Goal: Information Seeking & Learning: Learn about a topic

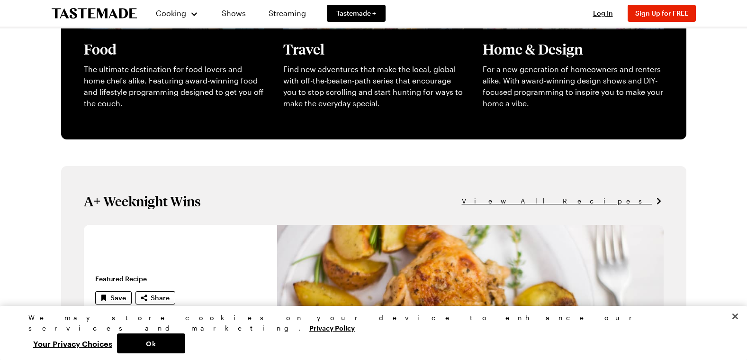
scroll to position [546, 0]
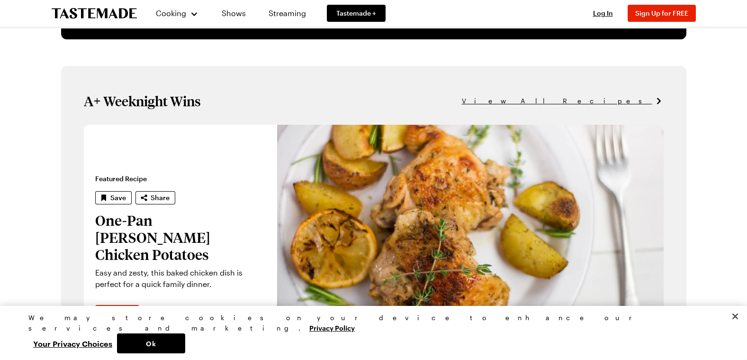
click at [660, 100] on icon at bounding box center [658, 100] width 9 height 9
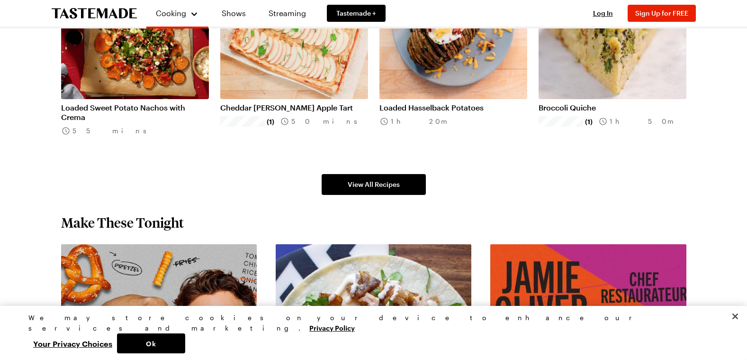
scroll to position [669, 0]
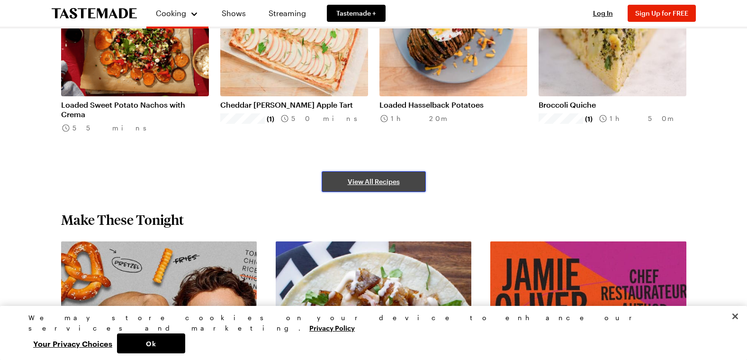
click at [376, 178] on span "View All Recipes" at bounding box center [374, 181] width 52 height 9
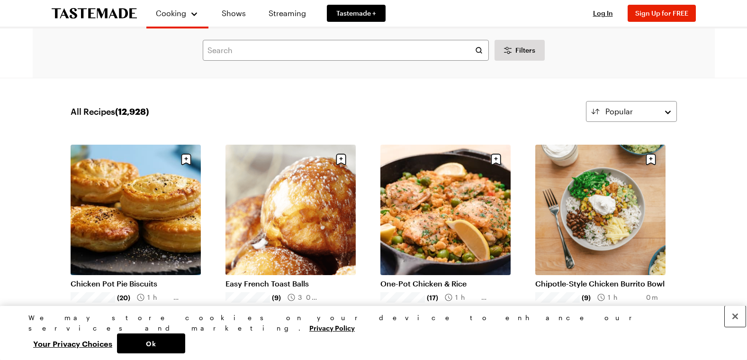
click at [733, 326] on button "Close" at bounding box center [735, 316] width 21 height 21
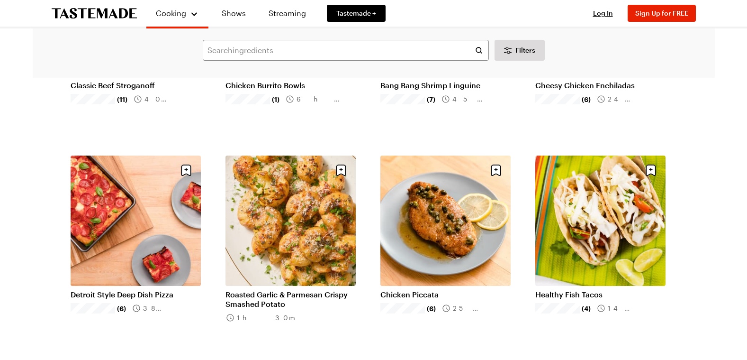
scroll to position [644, 0]
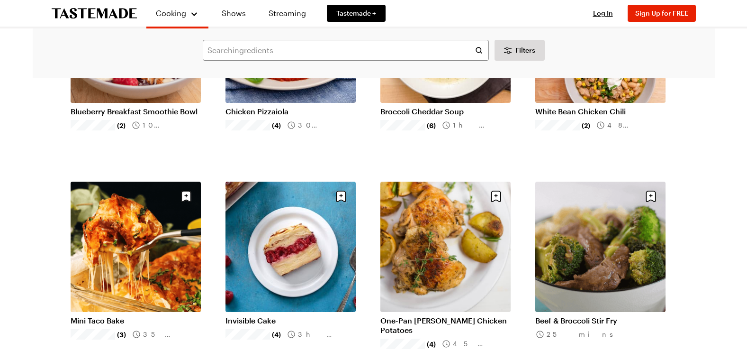
scroll to position [1439, 0]
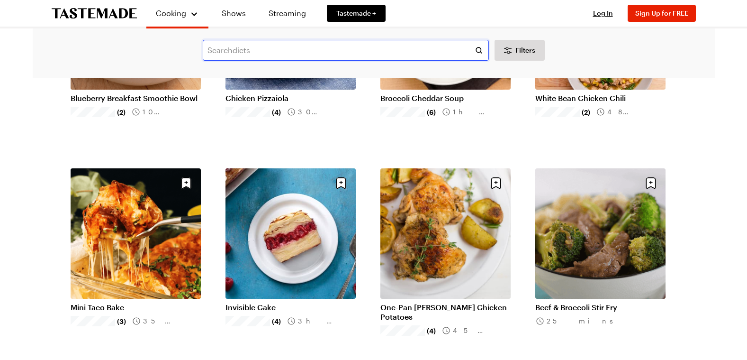
click at [257, 50] on input "text" at bounding box center [346, 50] width 286 height 21
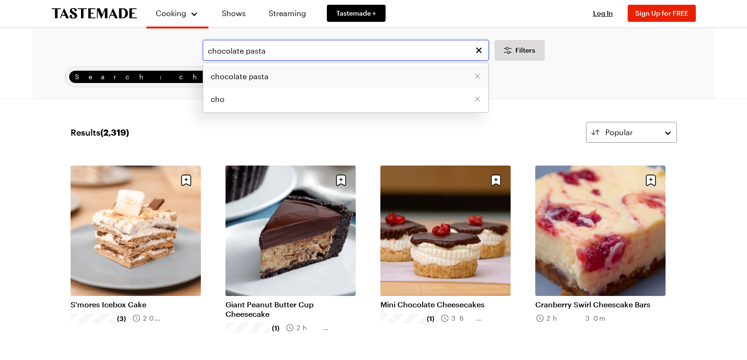
type input "chocolate pasta"
click at [239, 75] on span "chocolate pasta" at bounding box center [240, 76] width 58 height 11
click at [267, 49] on input "chocolate pasta" at bounding box center [346, 50] width 286 height 21
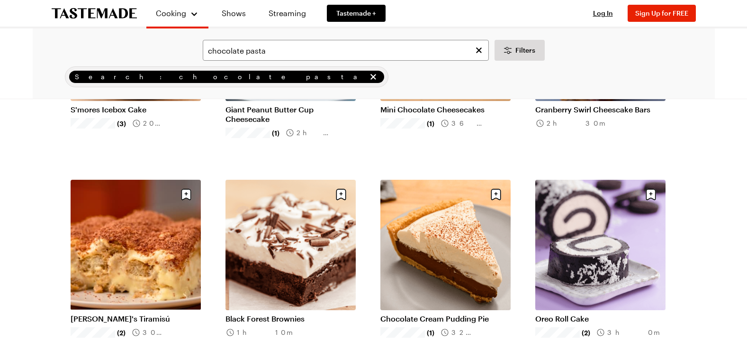
scroll to position [244, 0]
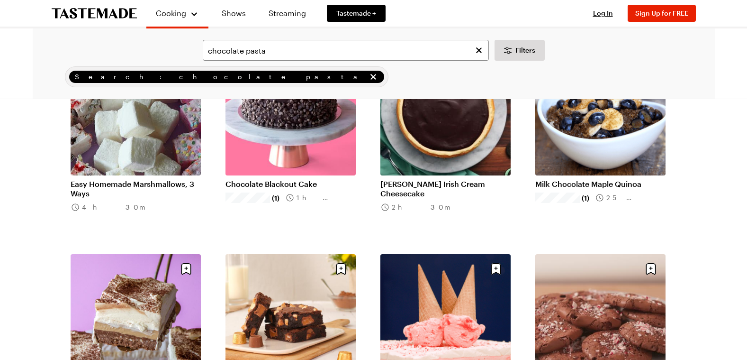
scroll to position [1713, 0]
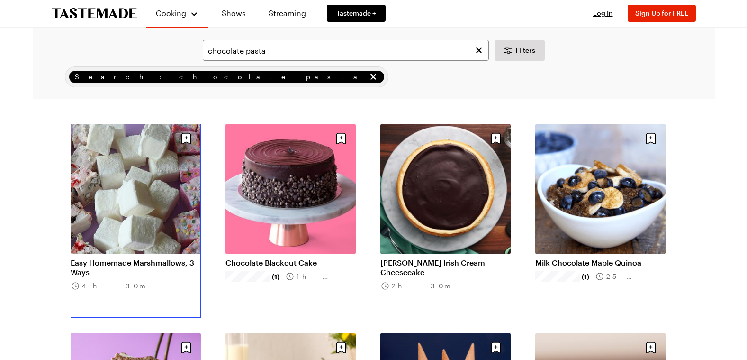
click at [116, 261] on link "Easy Homemade Marshmallows, 3 Ways" at bounding box center [136, 267] width 130 height 19
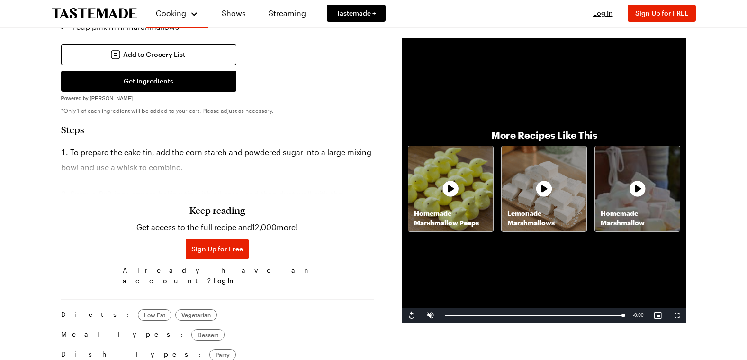
scroll to position [613, 0]
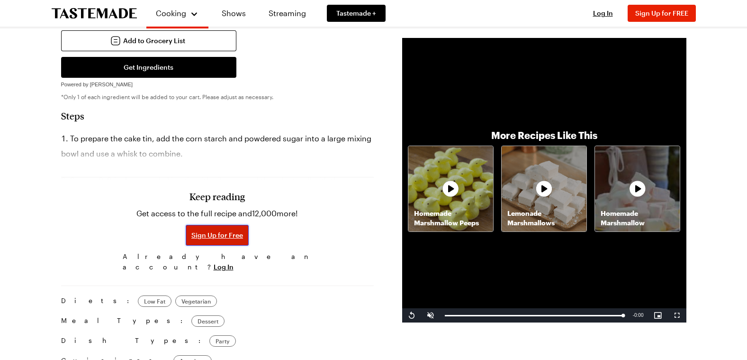
click at [219, 230] on span "Sign Up for Free" at bounding box center [217, 234] width 52 height 9
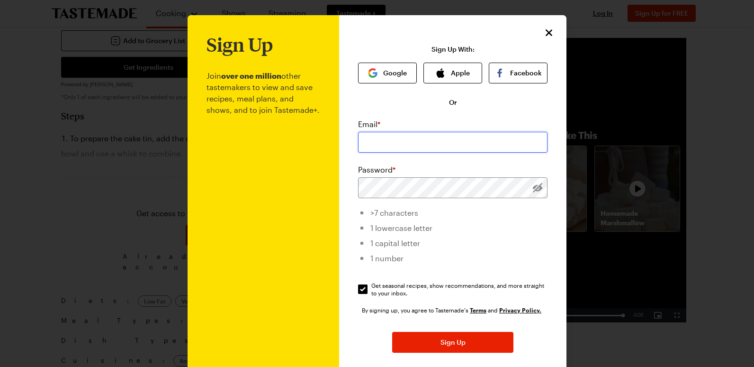
click at [372, 141] on input "email" at bounding box center [453, 142] width 190 height 21
type input "anniebell1234@hotmail.com"
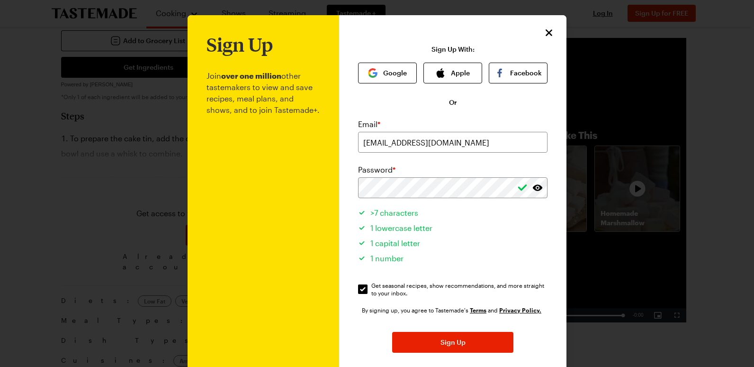
click at [551, 164] on div "Sign Up Join over one million other tastemakers to view and save recipes, meal …" at bounding box center [452, 225] width 227 height 421
click at [436, 342] on button "Sign Up" at bounding box center [452, 342] width 121 height 21
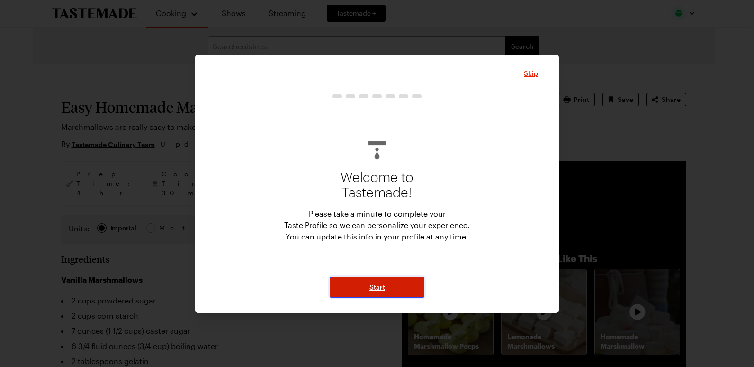
click at [374, 284] on span "Start" at bounding box center [378, 286] width 16 height 9
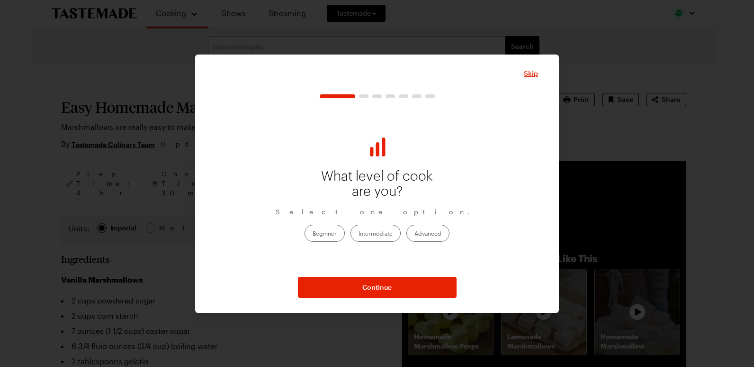
click at [388, 231] on label "Intermediate" at bounding box center [376, 233] width 50 height 17
click at [359, 234] on input "Intermediate" at bounding box center [359, 234] width 0 height 0
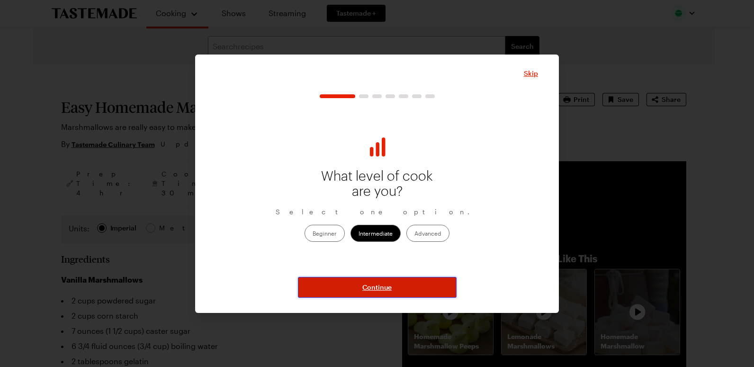
click at [375, 285] on span "Continue" at bounding box center [376, 286] width 29 height 9
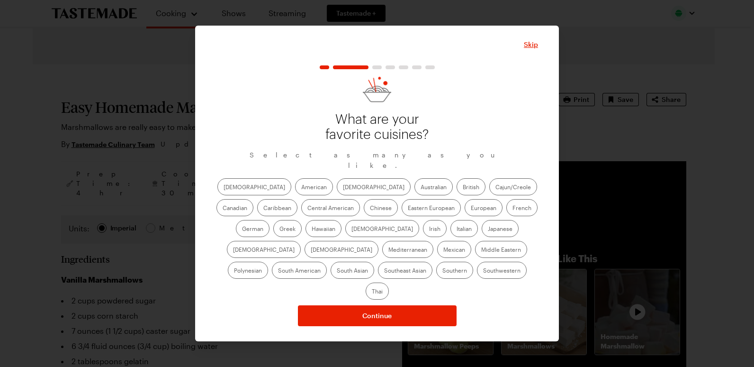
click at [295, 190] on label "American" at bounding box center [314, 186] width 38 height 17
click at [301, 188] on input "American" at bounding box center [301, 188] width 0 height 0
click at [337, 192] on label "Asian" at bounding box center [374, 186] width 74 height 17
click at [343, 188] on input "Asian" at bounding box center [343, 188] width 0 height 0
click at [465, 213] on label "European" at bounding box center [484, 207] width 38 height 17
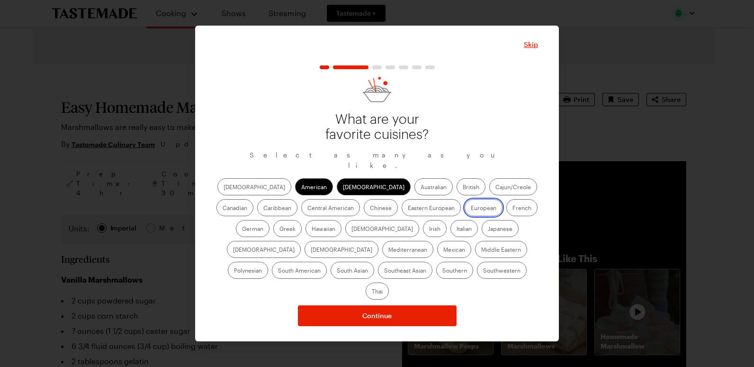
click at [471, 208] on input "European" at bounding box center [471, 208] width 0 height 0
click at [433, 241] on label "Mediterranean" at bounding box center [407, 249] width 51 height 17
click at [388, 250] on input "Mediterranean" at bounding box center [388, 250] width 0 height 0
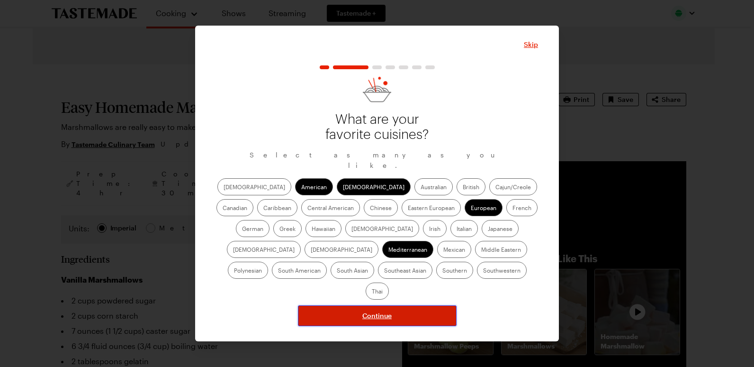
click at [378, 311] on span "Continue" at bounding box center [376, 315] width 29 height 9
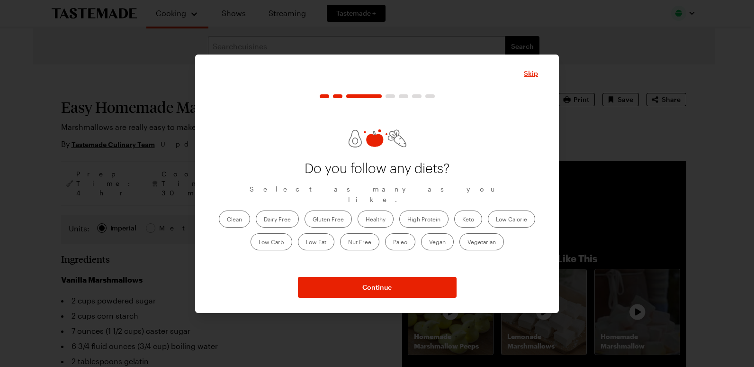
click at [369, 212] on label "Healthy" at bounding box center [376, 218] width 36 height 17
click at [366, 220] on input "Healthy" at bounding box center [366, 220] width 0 height 0
click at [467, 213] on label "Keto" at bounding box center [468, 218] width 28 height 17
click at [462, 220] on input "Keto" at bounding box center [462, 220] width 0 height 0
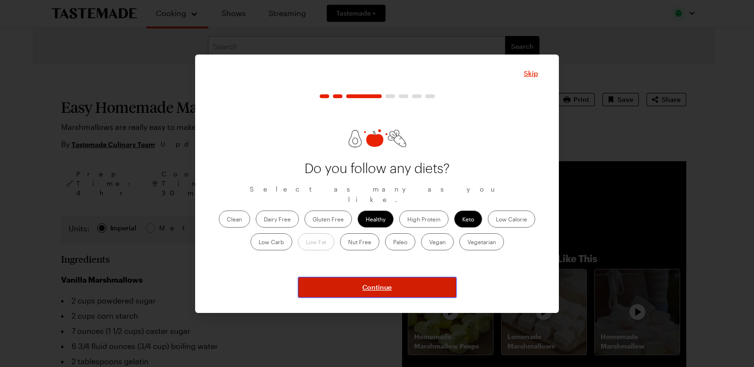
click at [384, 286] on span "Continue" at bounding box center [376, 286] width 29 height 9
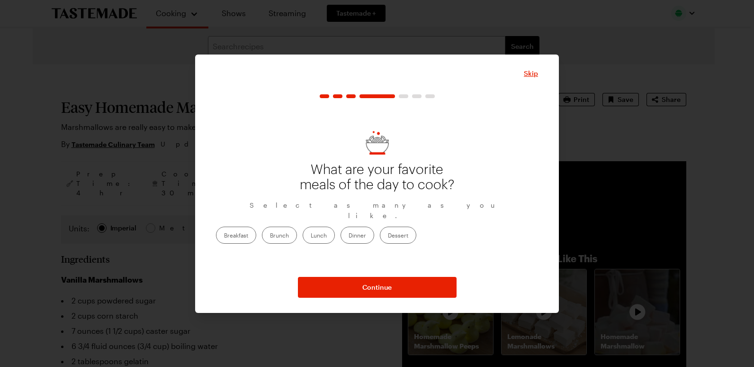
click at [416, 227] on label "Dessert" at bounding box center [398, 234] width 36 height 17
click at [388, 236] on input "Dessert" at bounding box center [388, 236] width 0 height 0
click at [374, 228] on label "Dinner" at bounding box center [358, 234] width 34 height 17
click at [349, 236] on input "Dinner" at bounding box center [349, 236] width 0 height 0
click at [335, 229] on label "Lunch" at bounding box center [319, 234] width 32 height 17
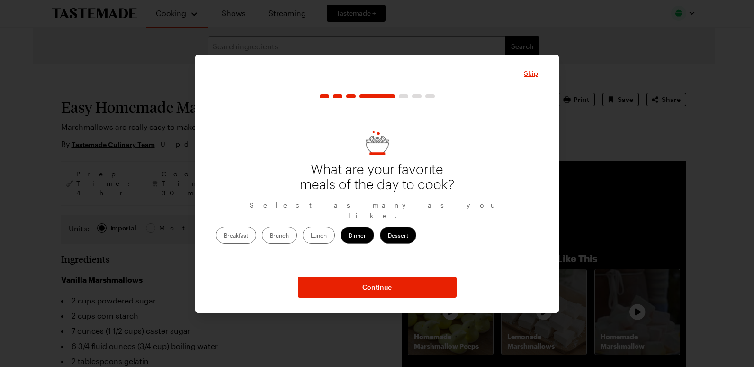
click at [311, 236] on input "Lunch" at bounding box center [311, 236] width 0 height 0
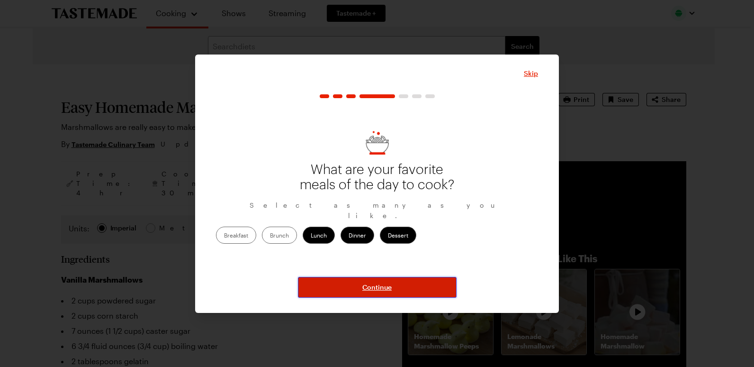
click at [378, 287] on span "Continue" at bounding box center [376, 286] width 29 height 9
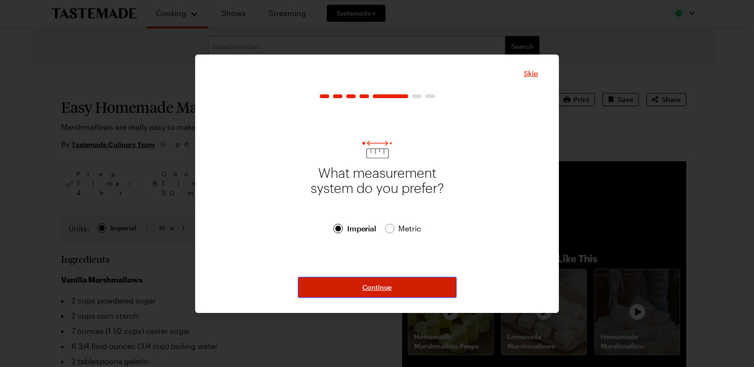
click at [383, 284] on span "Continue" at bounding box center [376, 286] width 29 height 9
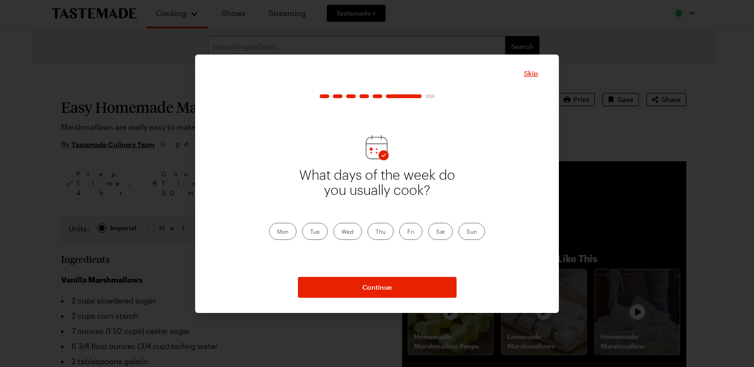
click at [287, 229] on label "Mon" at bounding box center [282, 231] width 27 height 17
click at [277, 232] on input "Mon" at bounding box center [277, 232] width 0 height 0
click at [322, 231] on label "Tue" at bounding box center [315, 231] width 26 height 17
click at [310, 232] on input "Tue" at bounding box center [310, 232] width 0 height 0
click at [353, 233] on label "Wed" at bounding box center [348, 231] width 28 height 17
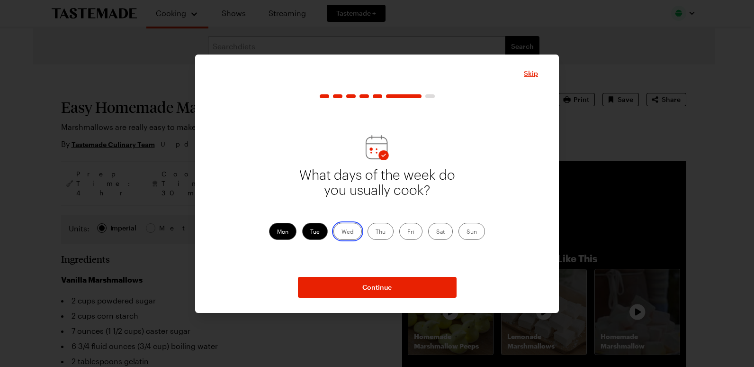
click at [342, 232] on input "Wed" at bounding box center [342, 232] width 0 height 0
click at [379, 233] on label "Thu" at bounding box center [381, 231] width 26 height 17
click at [376, 232] on input "Thu" at bounding box center [376, 232] width 0 height 0
click at [417, 231] on label "Fri" at bounding box center [410, 231] width 23 height 17
click at [407, 232] on input "Fri" at bounding box center [407, 232] width 0 height 0
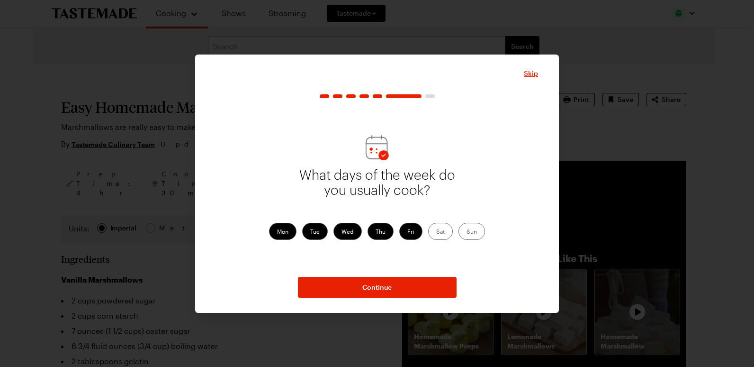
click at [439, 231] on label "Sat" at bounding box center [440, 231] width 25 height 17
click at [436, 232] on input "Sat" at bounding box center [436, 232] width 0 height 0
click at [472, 230] on label "Sun" at bounding box center [472, 231] width 27 height 17
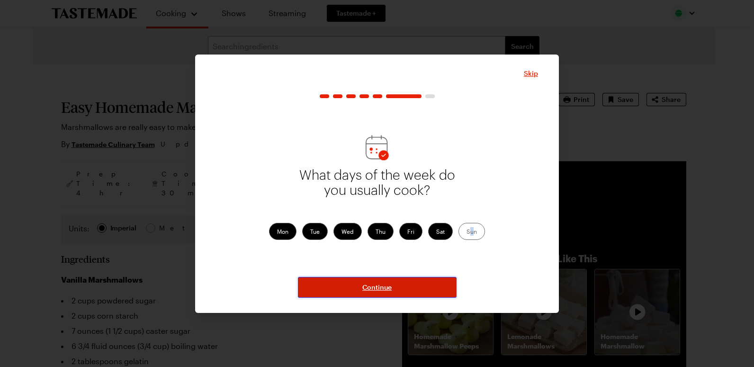
click at [374, 286] on span "Continue" at bounding box center [376, 286] width 29 height 9
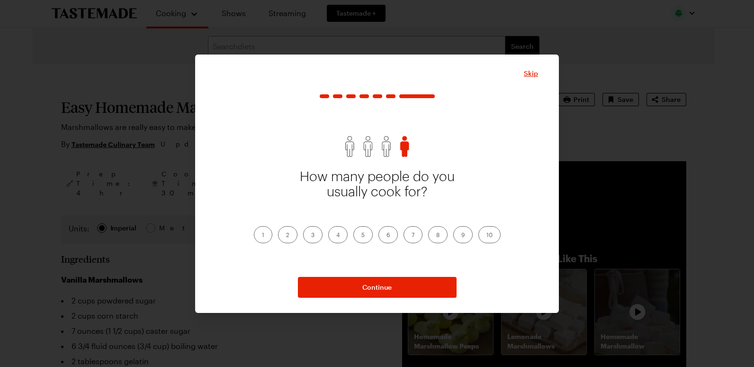
click at [288, 233] on label "2" at bounding box center [287, 234] width 19 height 17
click at [286, 235] on input "2" at bounding box center [286, 235] width 0 height 0
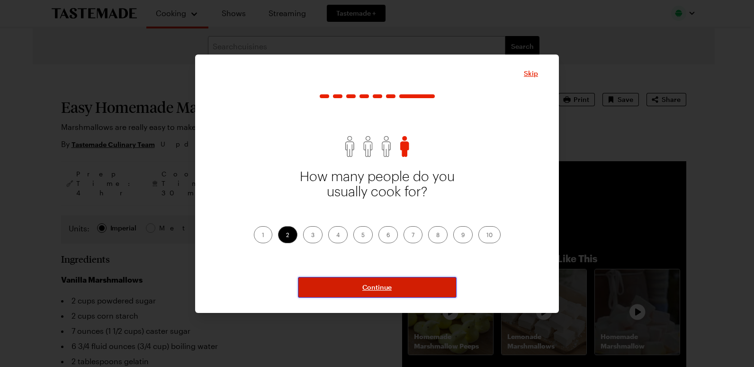
click at [381, 288] on span "Continue" at bounding box center [376, 286] width 29 height 9
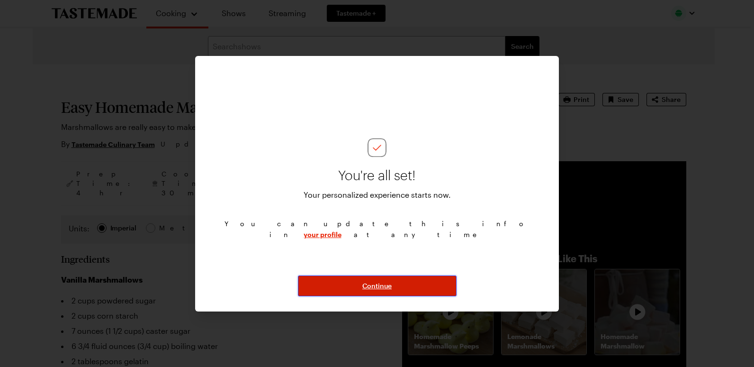
click at [381, 285] on span "Continue" at bounding box center [376, 285] width 29 height 9
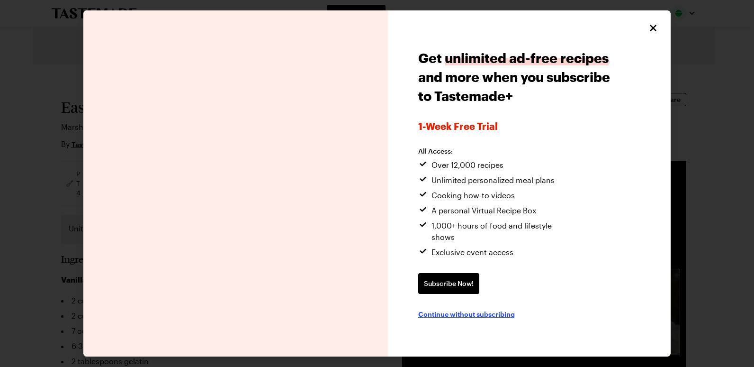
click at [464, 309] on span "Continue without subscribing" at bounding box center [466, 313] width 97 height 9
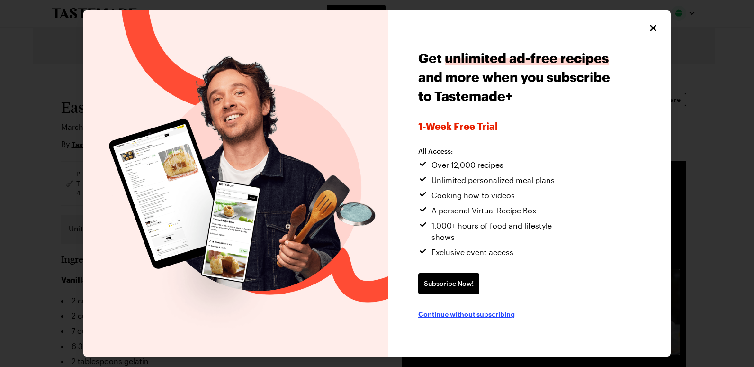
type textarea "x"
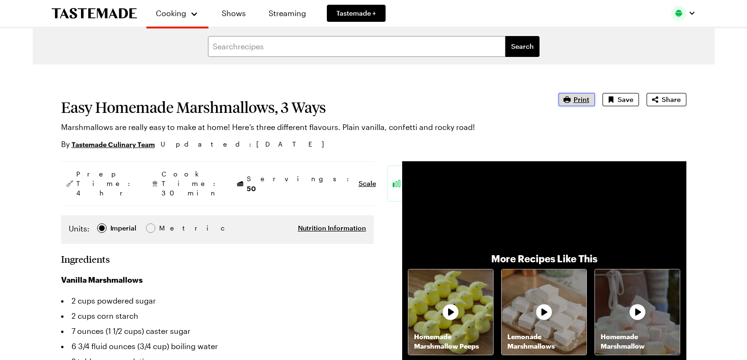
click at [570, 97] on icon "button" at bounding box center [566, 99] width 7 height 6
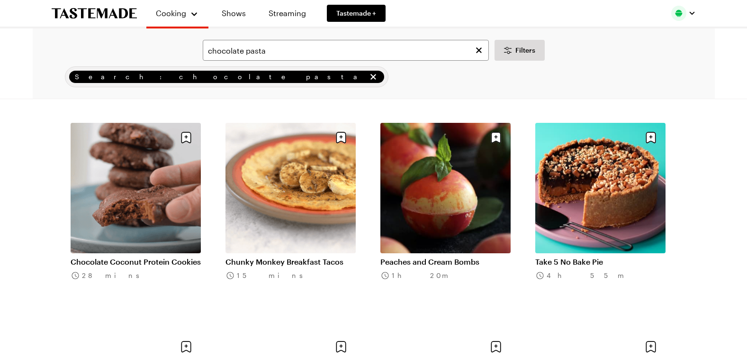
scroll to position [2157, 0]
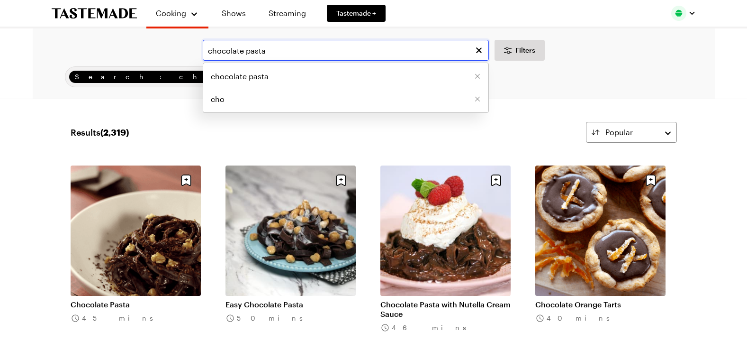
click at [269, 50] on input "chocolate pasta" at bounding box center [346, 50] width 286 height 21
click at [251, 74] on span "chocolate pasta" at bounding box center [240, 76] width 58 height 11
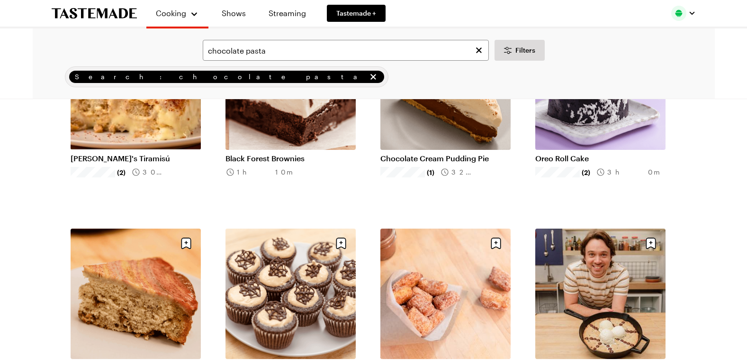
scroll to position [406, 0]
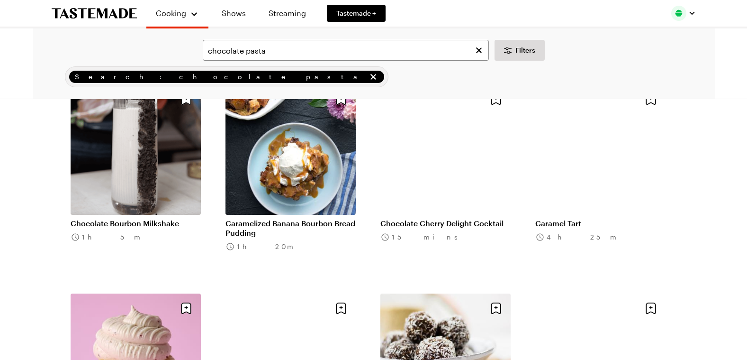
scroll to position [4811, 0]
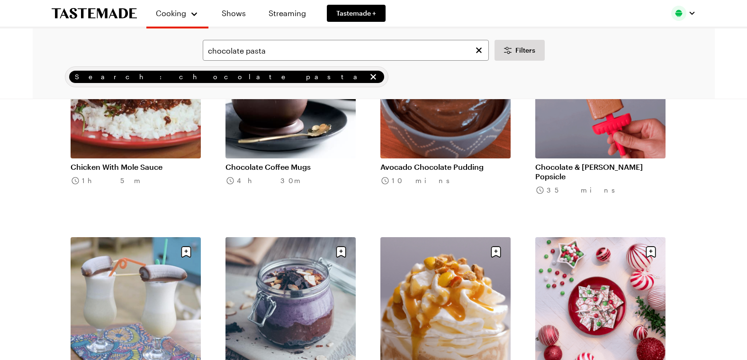
scroll to position [5264, 0]
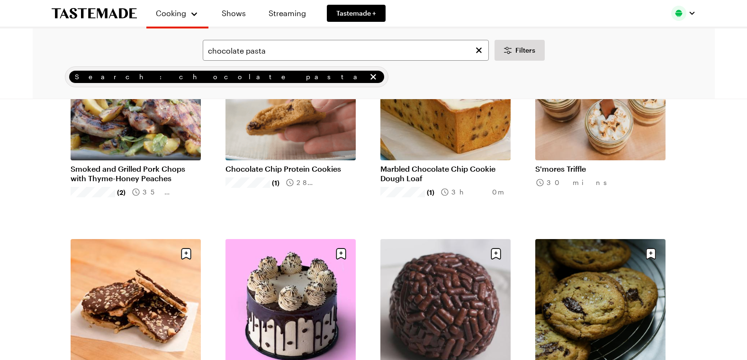
scroll to position [2091, 0]
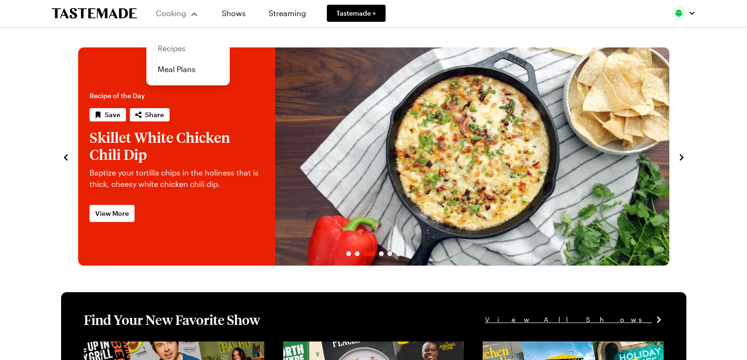
click at [168, 47] on link "Recipes" at bounding box center [188, 48] width 72 height 21
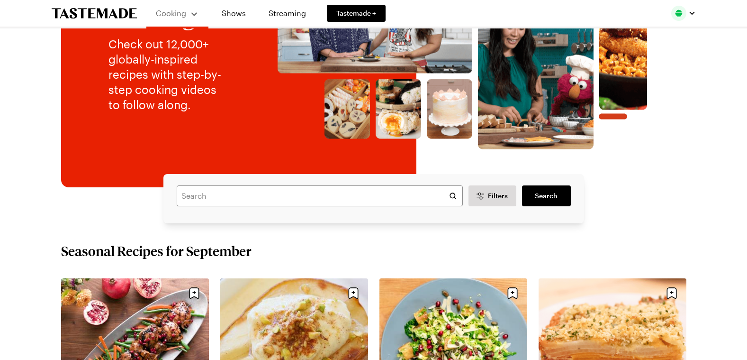
scroll to position [128, 0]
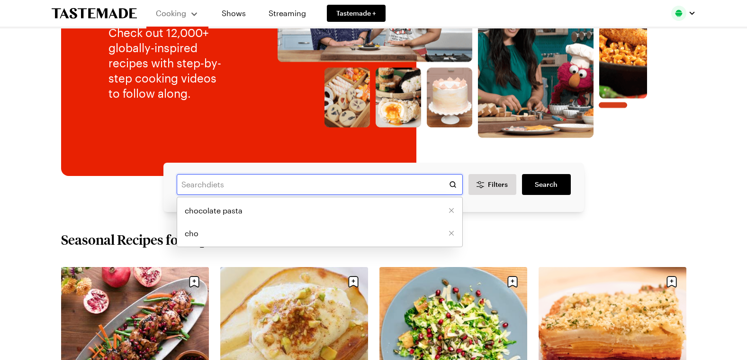
drag, startPoint x: 274, startPoint y: 186, endPoint x: 211, endPoint y: 181, distance: 63.2
click at [211, 181] on input "text" at bounding box center [320, 184] width 286 height 21
click at [235, 185] on input "text" at bounding box center [320, 184] width 286 height 21
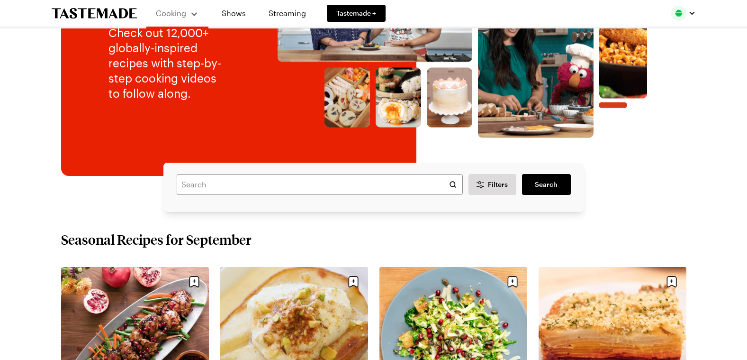
click at [667, 192] on div "Search ingredients Filters Search Search" at bounding box center [373, 186] width 625 height 49
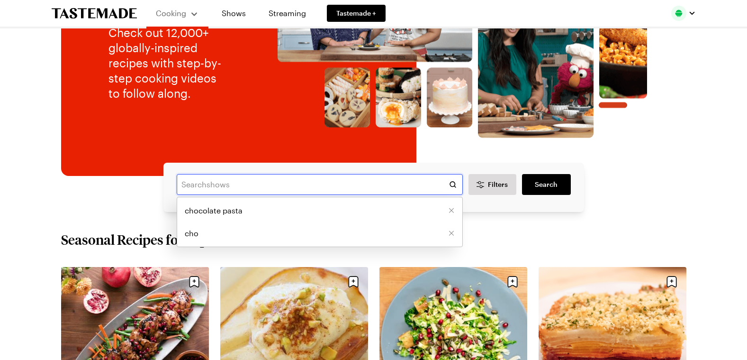
drag, startPoint x: 247, startPoint y: 185, endPoint x: 179, endPoint y: 182, distance: 67.8
click at [179, 182] on input "text" at bounding box center [320, 184] width 286 height 21
click at [203, 205] on span "chocolate pasta" at bounding box center [214, 210] width 58 height 11
type input "chocolate pasta"
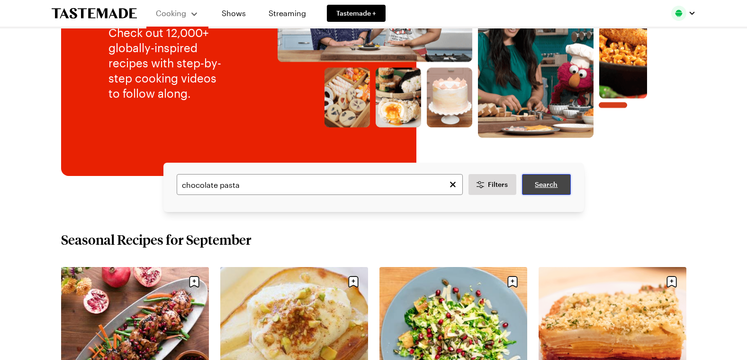
click at [544, 180] on span "Search" at bounding box center [546, 184] width 23 height 9
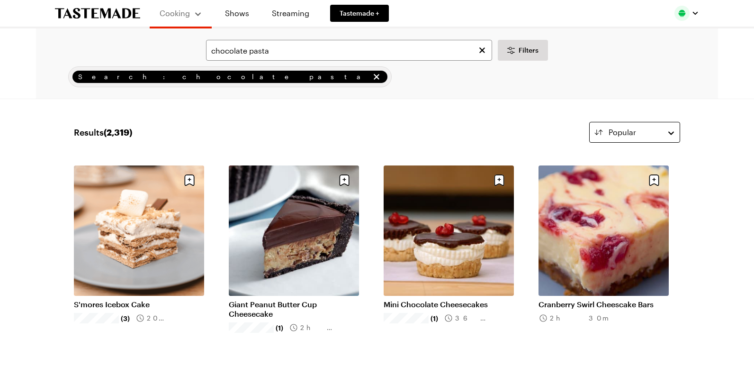
click at [666, 133] on button "Popular" at bounding box center [634, 132] width 91 height 21
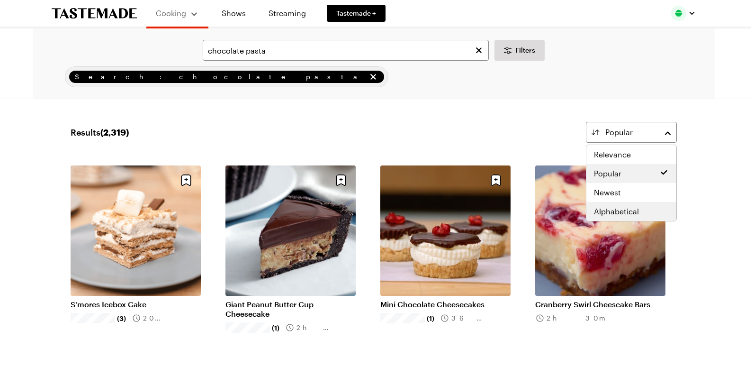
click at [622, 209] on span "Alphabetical" at bounding box center [616, 211] width 45 height 11
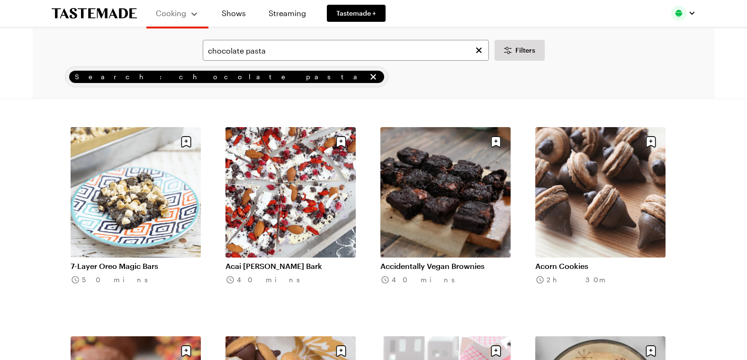
scroll to position [949, 0]
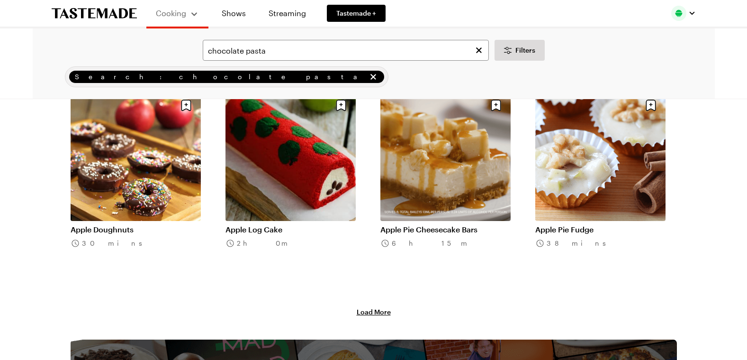
scroll to position [2364, 0]
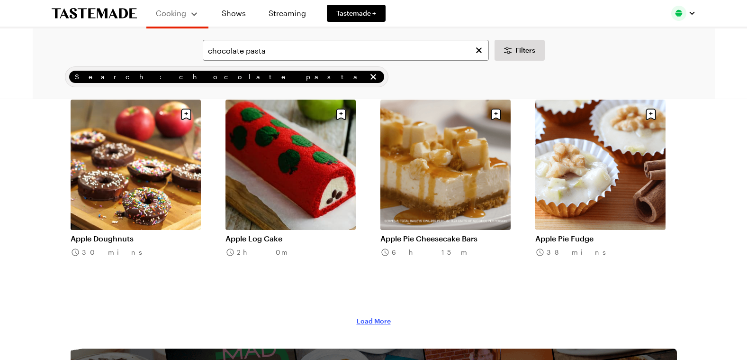
click at [374, 320] on span "Load More" at bounding box center [374, 320] width 34 height 9
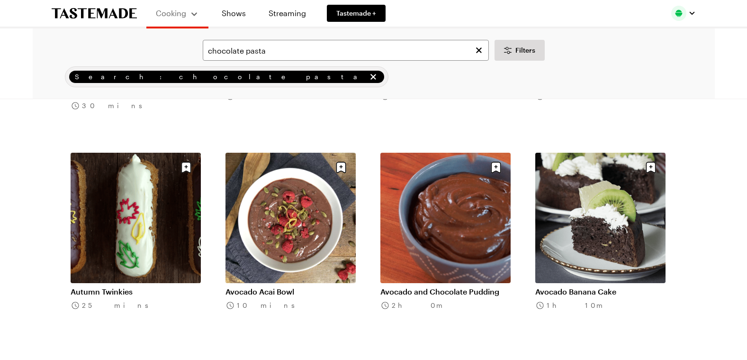
scroll to position [3034, 0]
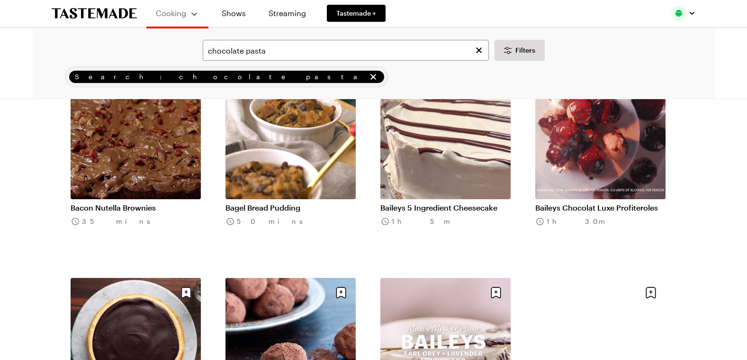
scroll to position [3912, 0]
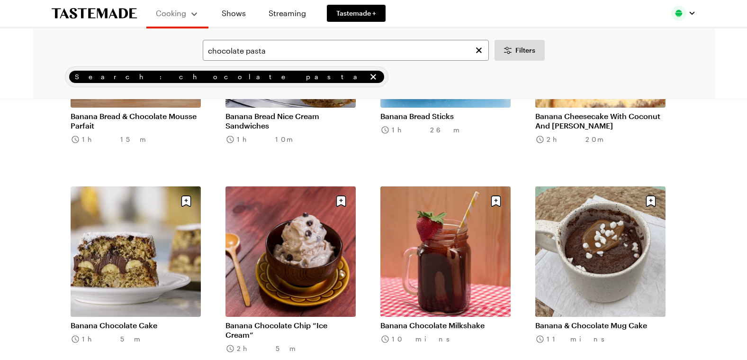
scroll to position [5469, 0]
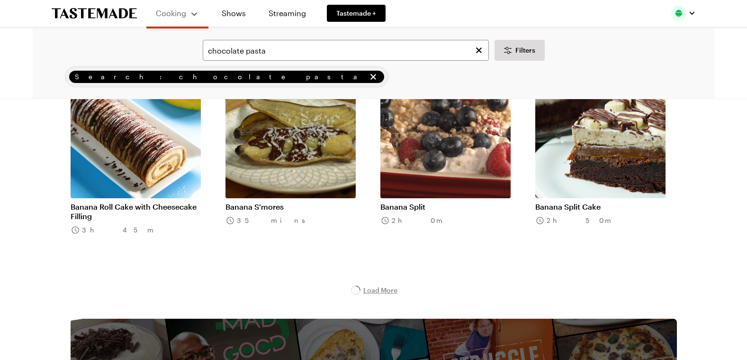
scroll to position [6185, 0]
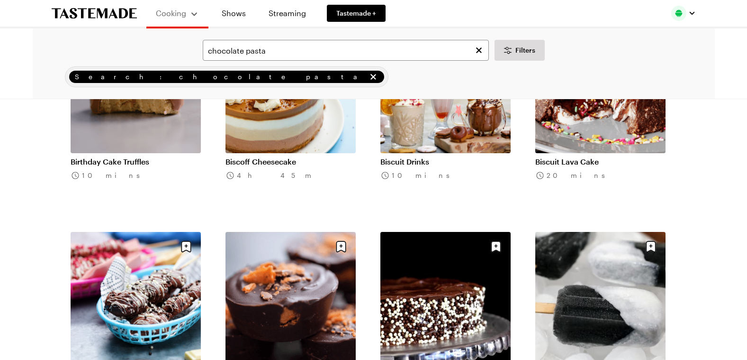
scroll to position [8343, 0]
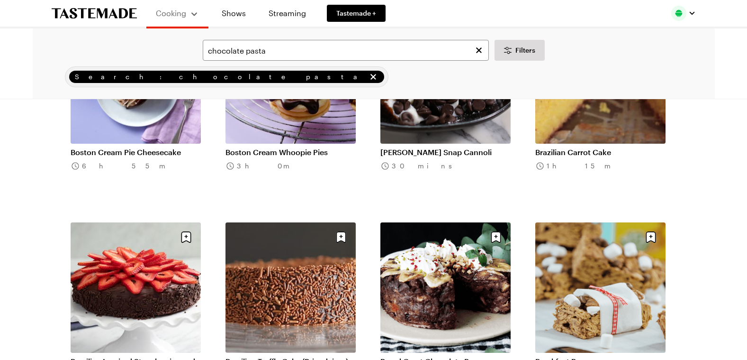
scroll to position [11029, 0]
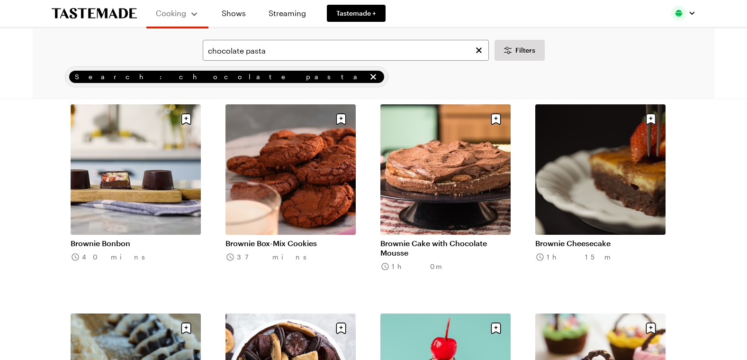
scroll to position [11995, 0]
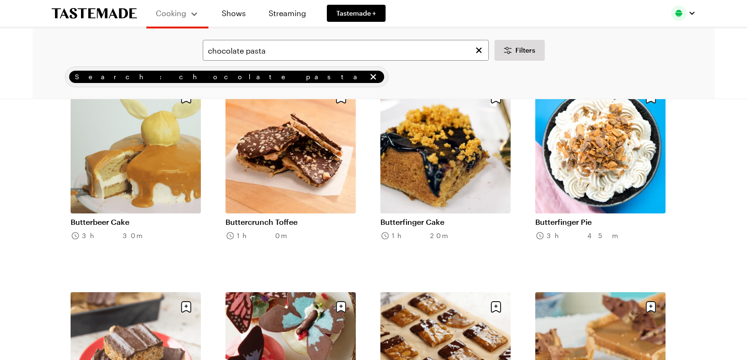
scroll to position [13485, 0]
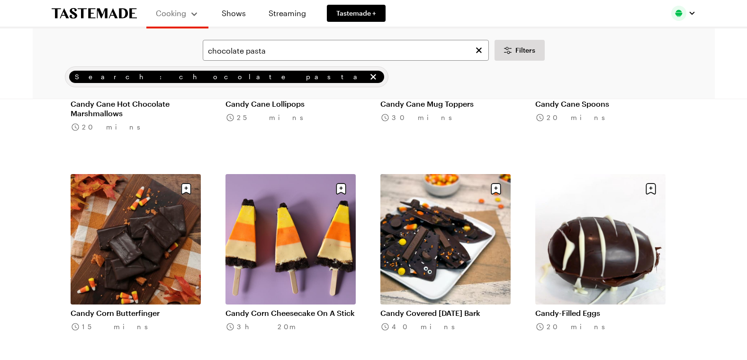
scroll to position [14686, 0]
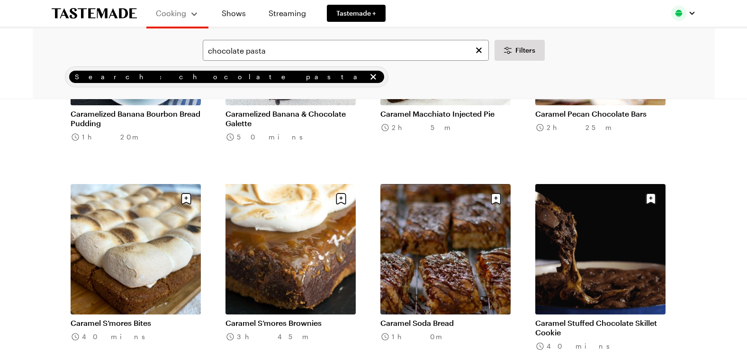
scroll to position [16113, 0]
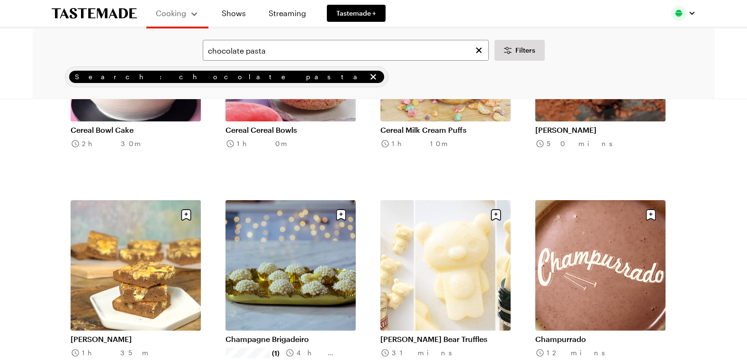
scroll to position [17338, 0]
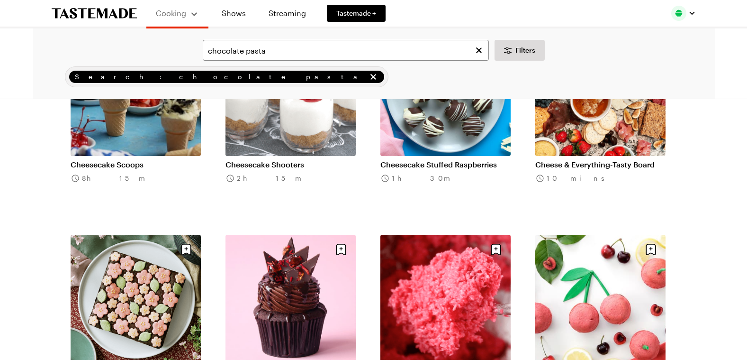
scroll to position [18329, 0]
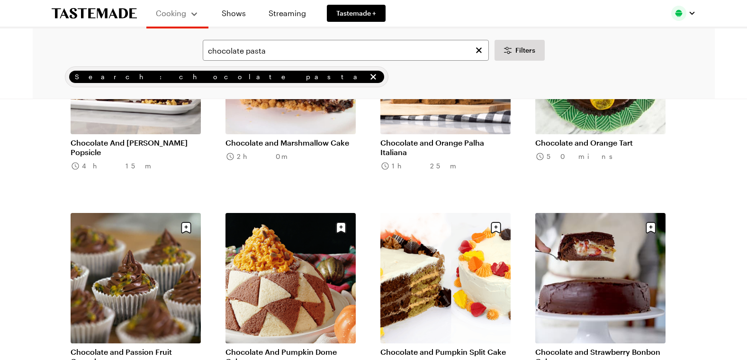
scroll to position [19839, 0]
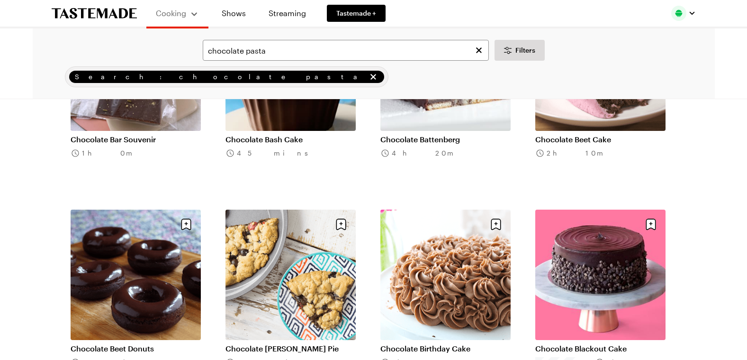
scroll to position [21095, 0]
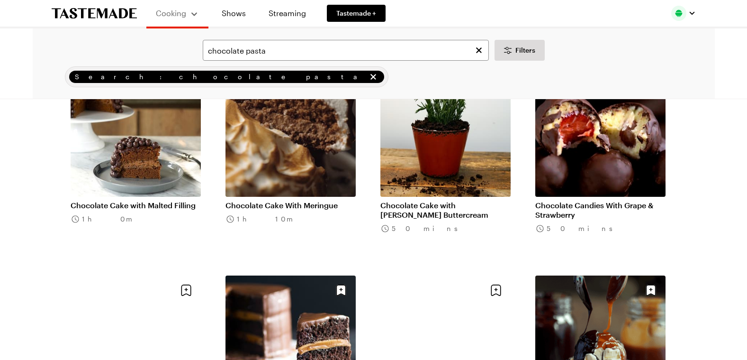
scroll to position [22118, 0]
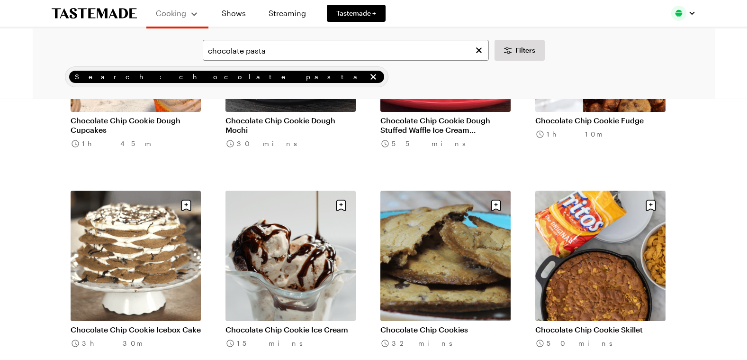
scroll to position [23394, 0]
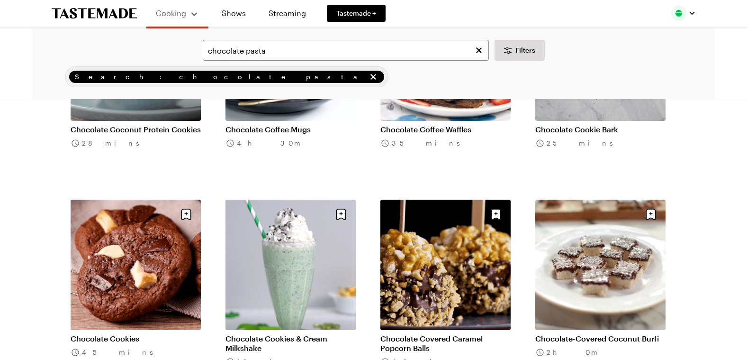
scroll to position [24707, 0]
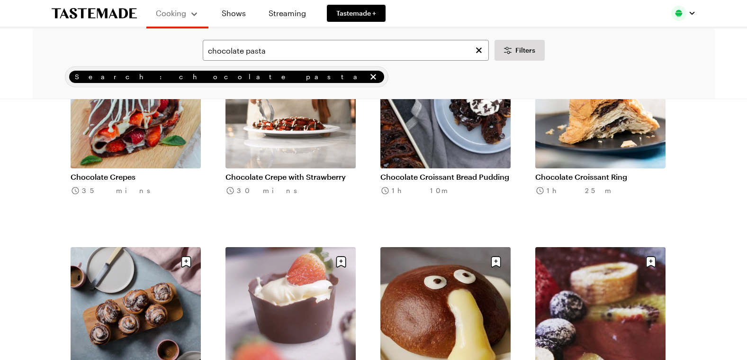
scroll to position [25895, 0]
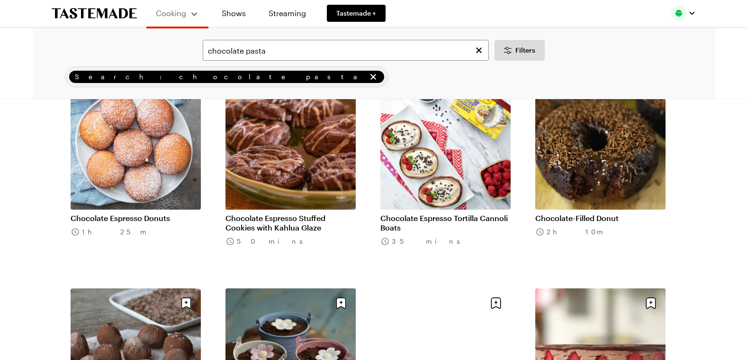
scroll to position [27316, 0]
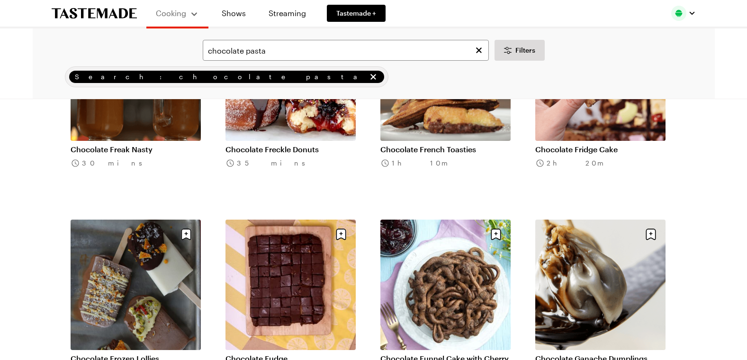
scroll to position [27739, 0]
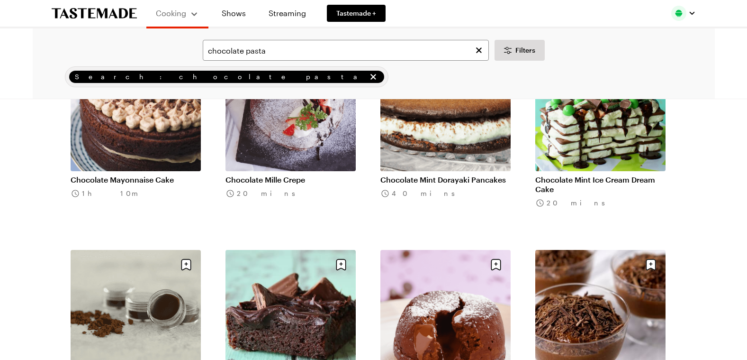
scroll to position [29615, 0]
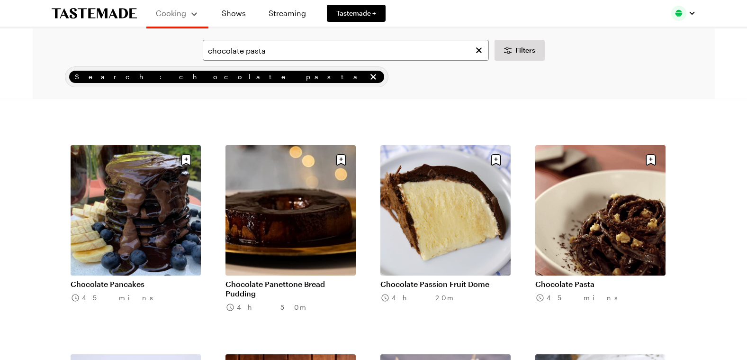
scroll to position [30973, 0]
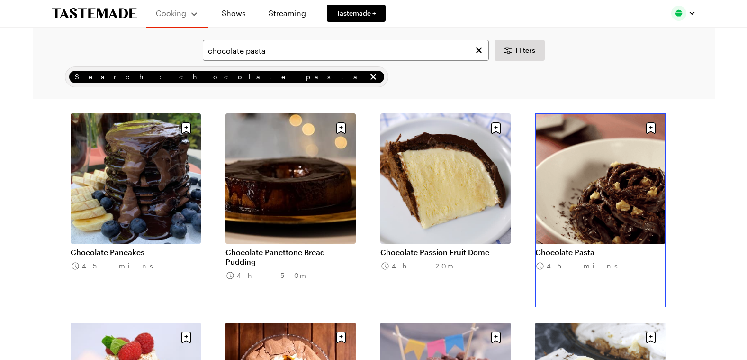
click at [568, 250] on link "Chocolate Pasta" at bounding box center [600, 251] width 130 height 9
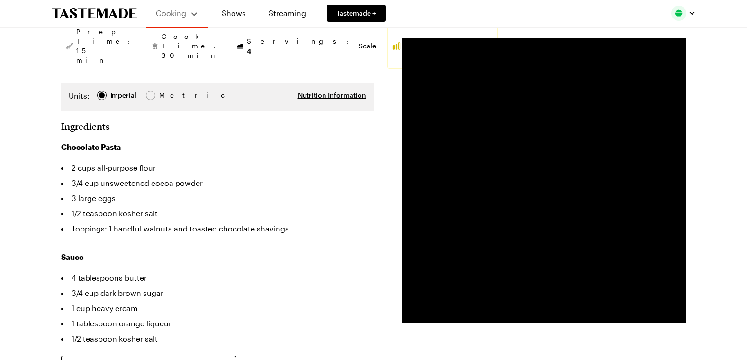
scroll to position [145, 0]
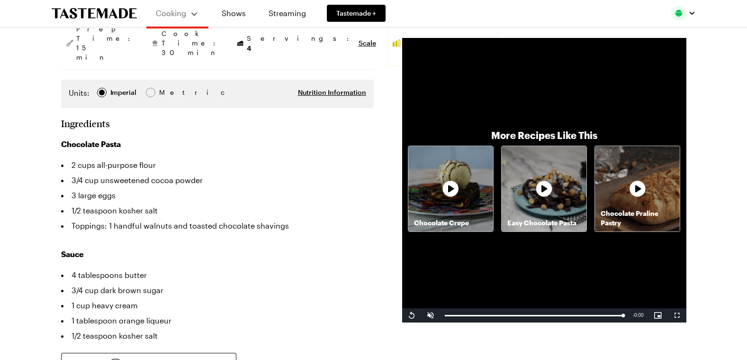
drag, startPoint x: 747, startPoint y: 66, endPoint x: 747, endPoint y: 73, distance: 7.1
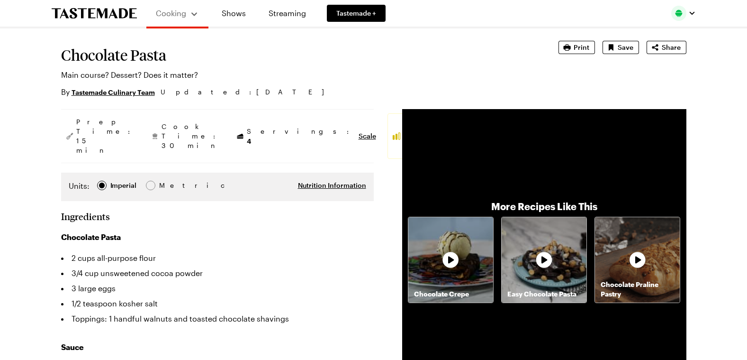
scroll to position [0, 0]
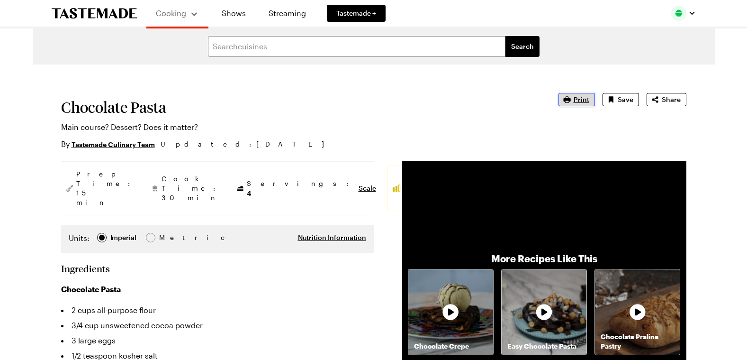
click at [576, 101] on span "Print" at bounding box center [582, 99] width 16 height 9
click at [536, 345] on p "Easy Chocolate Pasta" at bounding box center [544, 345] width 85 height 9
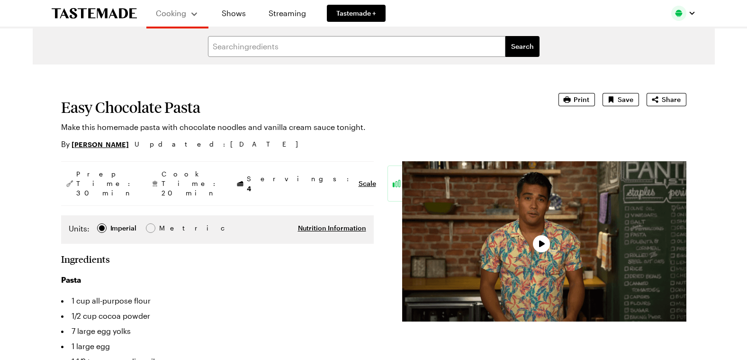
type textarea "x"
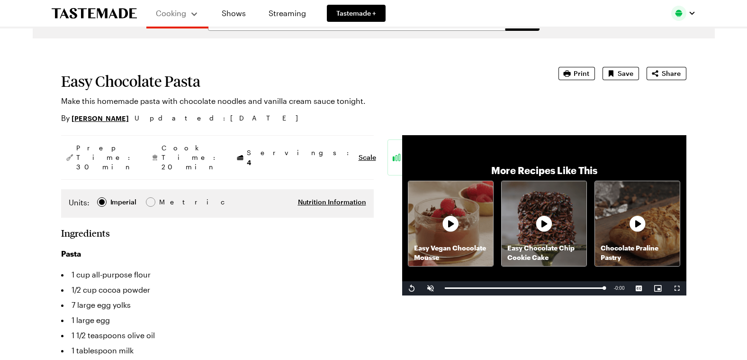
scroll to position [20, 0]
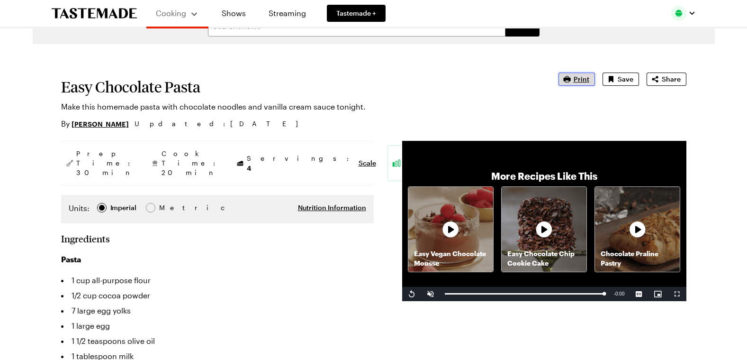
click at [583, 78] on span "Print" at bounding box center [582, 78] width 16 height 9
